Goal: Find specific page/section: Find specific page/section

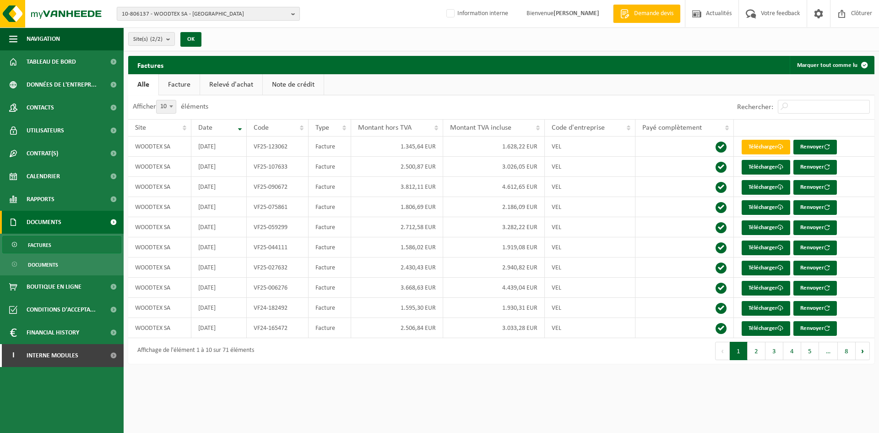
click at [164, 13] on span "10-806137 - WOODTEX SA - WILRIJK" at bounding box center [205, 14] width 166 height 14
type input "fedasil"
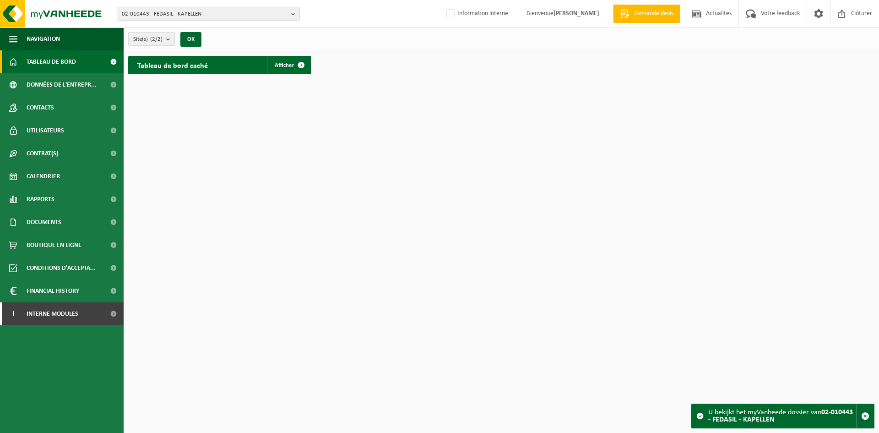
click at [168, 43] on b "submit" at bounding box center [170, 39] width 8 height 13
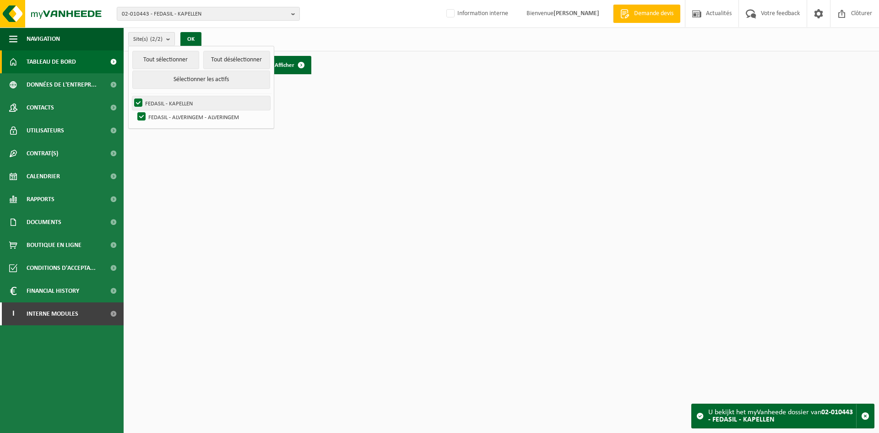
click at [164, 103] on label "FEDASIL - KAPELLEN" at bounding box center [201, 103] width 138 height 14
click at [131, 96] on input "FEDASIL - KAPELLEN" at bounding box center [131, 96] width 0 height 0
click at [164, 103] on label "FEDASIL - KAPELLEN" at bounding box center [201, 103] width 138 height 14
click at [131, 96] on input "FEDASIL - KAPELLEN" at bounding box center [131, 96] width 0 height 0
checkbox input "true"
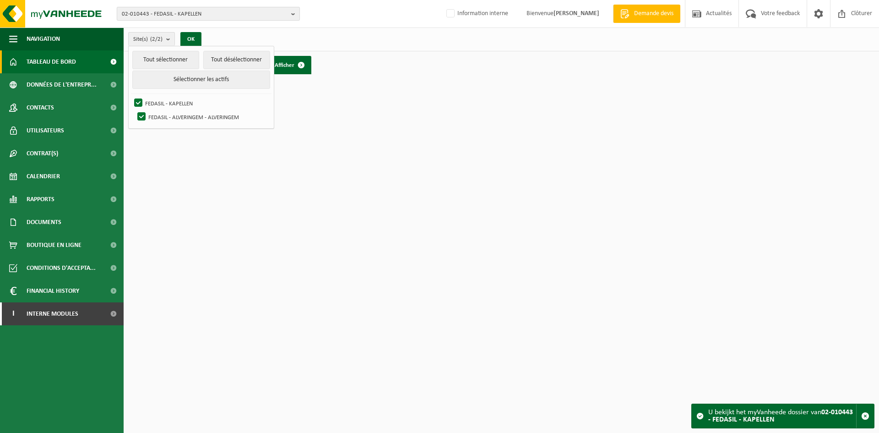
click at [154, 14] on span "02-010443 - FEDASIL - KAPELLEN" at bounding box center [205, 14] width 166 height 14
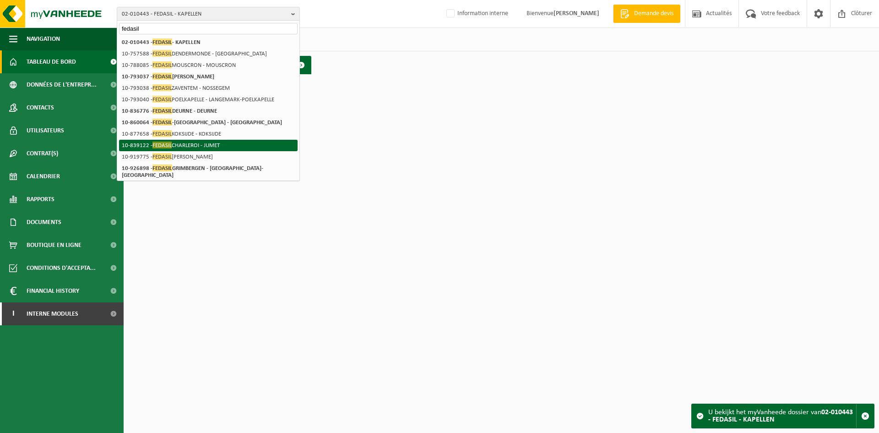
type input "fedasil"
click at [168, 144] on span "FEDASIL" at bounding box center [162, 145] width 19 height 7
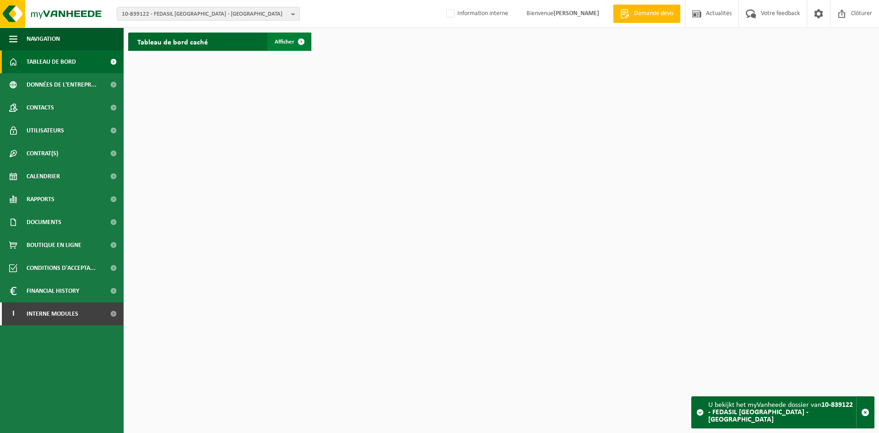
click at [293, 42] on span at bounding box center [301, 42] width 18 height 18
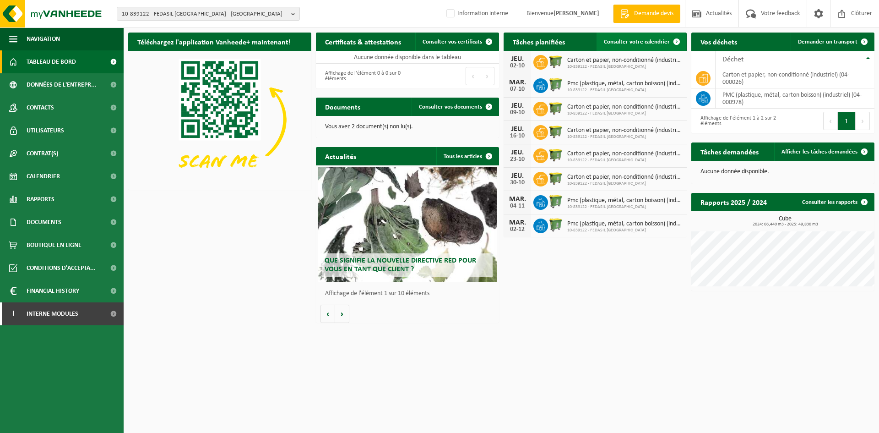
click at [622, 41] on span "Consulter votre calendrier" at bounding box center [637, 42] width 66 height 6
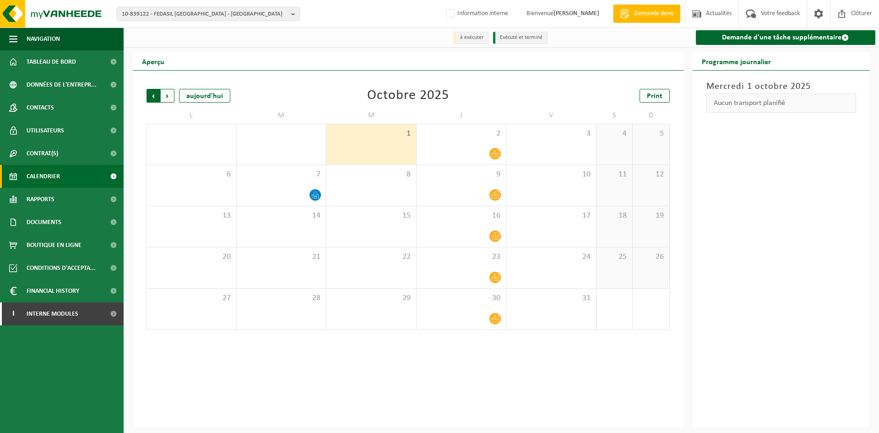
click at [167, 100] on span "Suivant" at bounding box center [168, 96] width 14 height 14
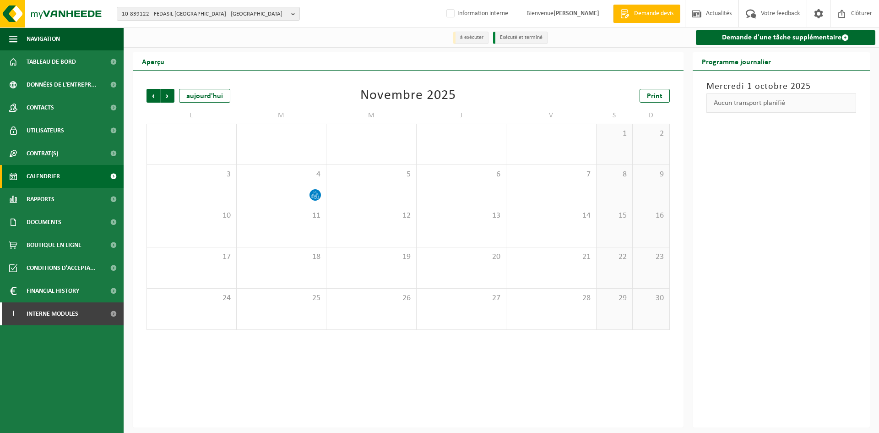
click at [167, 100] on span "Suivant" at bounding box center [168, 96] width 14 height 14
click at [148, 97] on span "Précédent" at bounding box center [154, 96] width 14 height 14
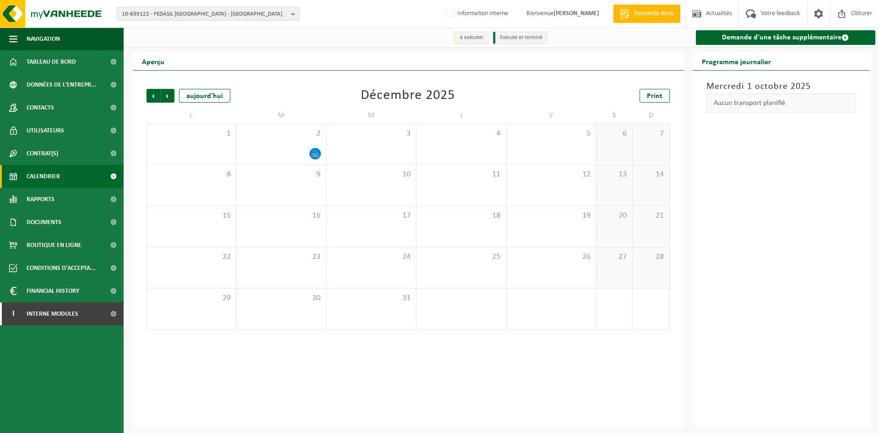
click at [148, 97] on span "Précédent" at bounding box center [154, 96] width 14 height 14
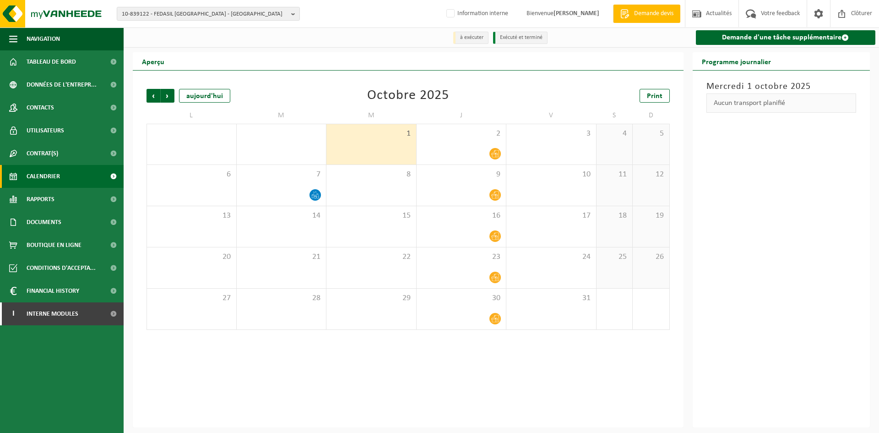
click at [148, 97] on span "Précédent" at bounding box center [154, 96] width 14 height 14
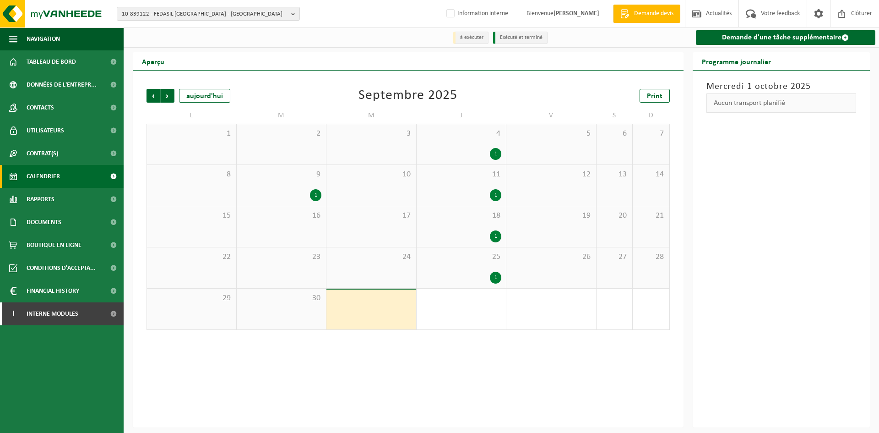
click at [148, 97] on span "Précédent" at bounding box center [154, 96] width 14 height 14
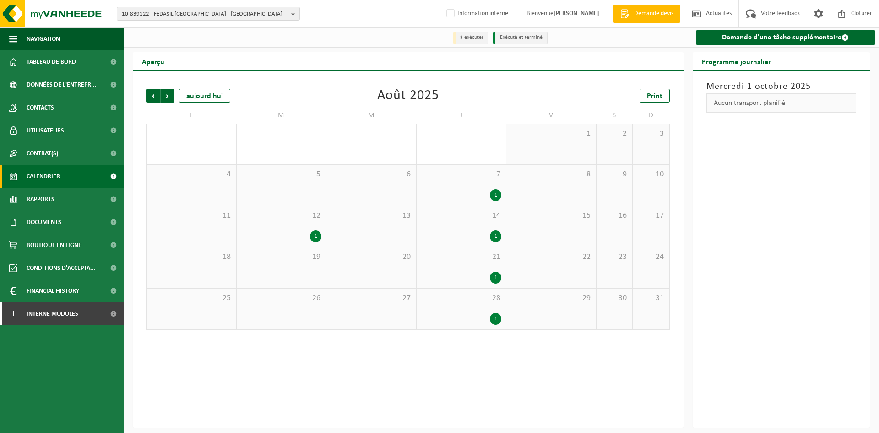
click at [148, 97] on span "Précédent" at bounding box center [154, 96] width 14 height 14
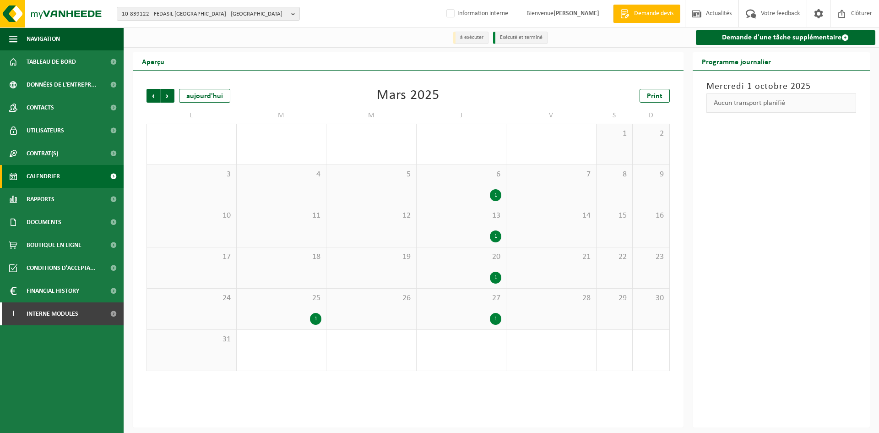
click at [148, 97] on span "Précédent" at bounding box center [154, 96] width 14 height 14
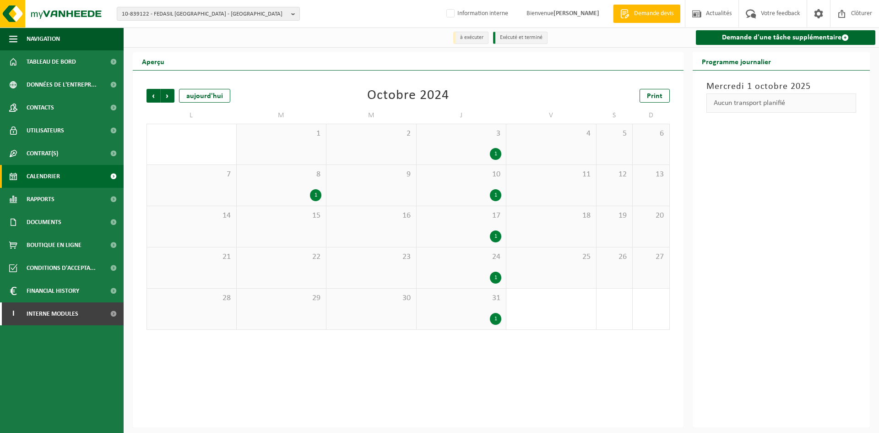
click at [148, 97] on span "Précédent" at bounding box center [154, 96] width 14 height 14
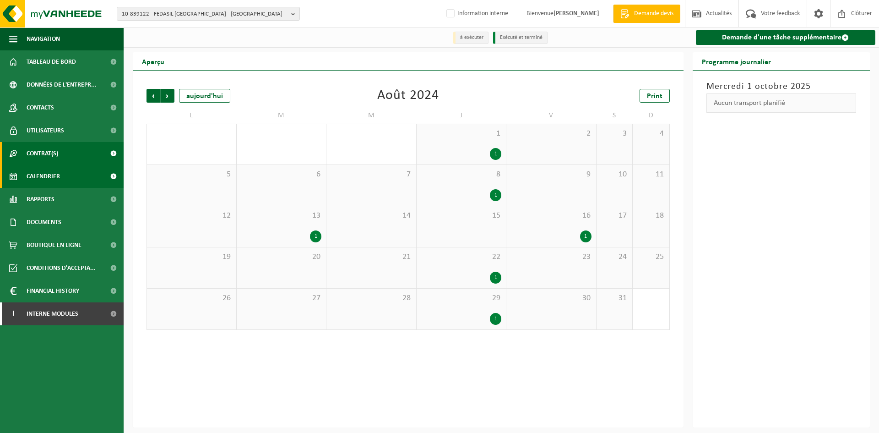
click at [77, 151] on link "Contrat(s)" at bounding box center [62, 153] width 124 height 23
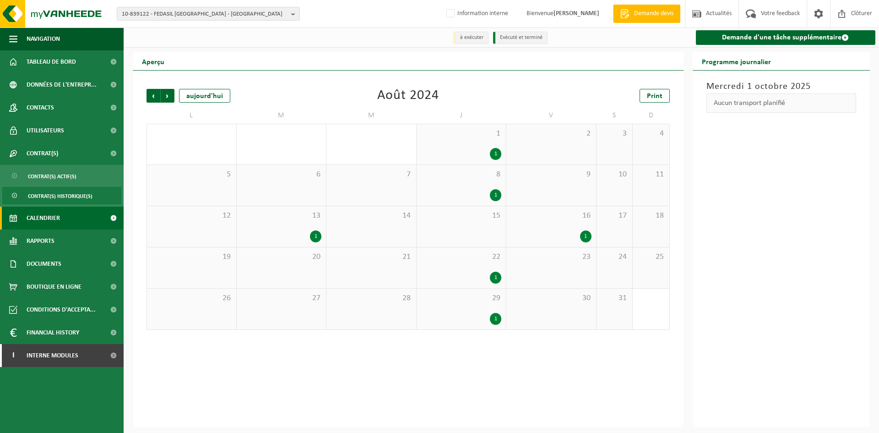
click at [62, 200] on span "Contrat(s) historique(s)" at bounding box center [60, 195] width 65 height 17
